Goal: Navigation & Orientation: Find specific page/section

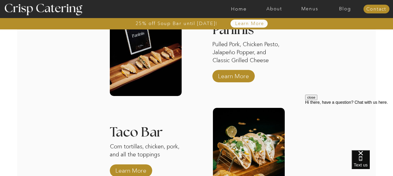
scroll to position [719, 0]
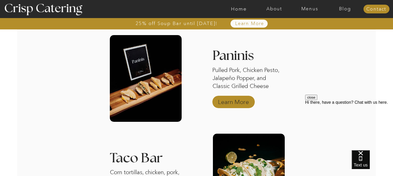
click at [225, 97] on p "Learn More" at bounding box center [233, 100] width 34 height 15
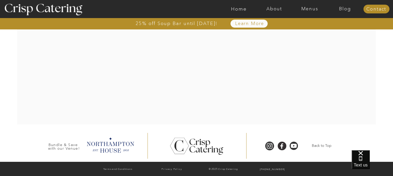
scroll to position [719, 0]
